Goal: Transaction & Acquisition: Purchase product/service

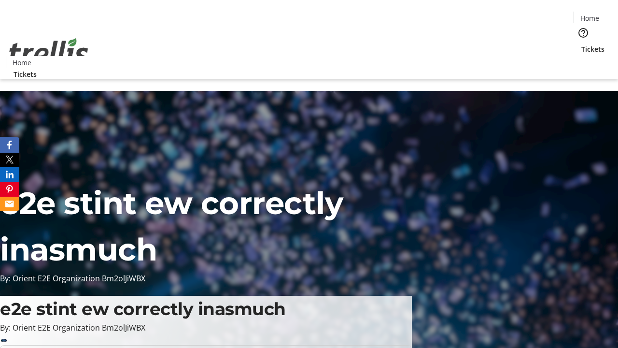
click at [582, 44] on span "Tickets" at bounding box center [593, 49] width 23 height 10
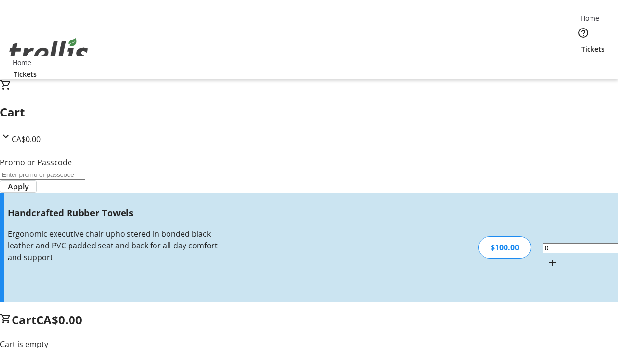
click at [547, 257] on mat-icon "Increment by one" at bounding box center [553, 263] width 12 height 12
type input "1"
type input "FREE"
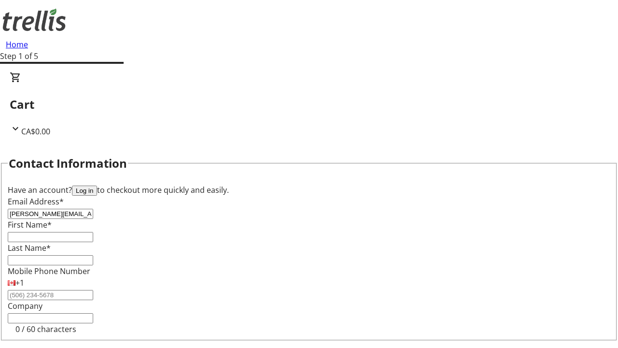
type input "[PERSON_NAME][EMAIL_ADDRESS][DOMAIN_NAME]"
type input "[PERSON_NAME]"
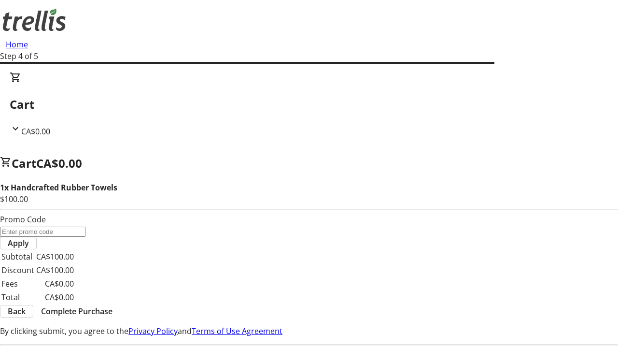
click at [113, 305] on span "Complete Purchase" at bounding box center [77, 311] width 72 height 12
